Goal: Learn about a topic

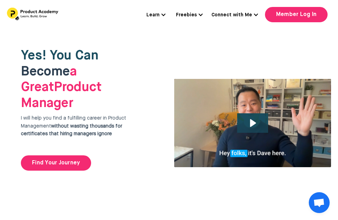
click at [163, 12] on link "Learn" at bounding box center [155, 15] width 19 height 8
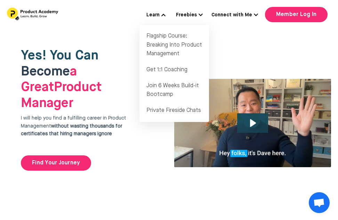
click at [234, 22] on div "Learn Flagship Course: Breaking Into Product Management Get 1:1 Coaching Join 6…" at bounding box center [169, 14] width 338 height 29
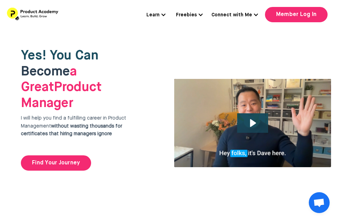
click at [22, 12] on img at bounding box center [33, 14] width 52 height 13
